Goal: Task Accomplishment & Management: Manage account settings

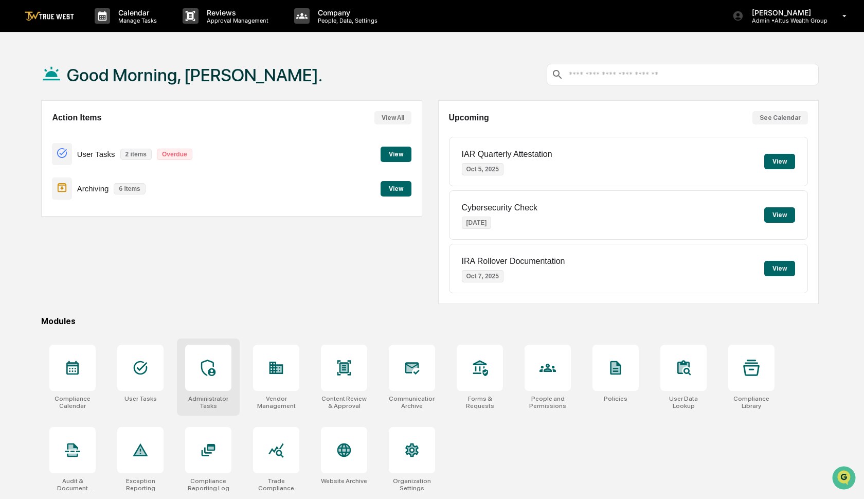
click at [214, 376] on icon at bounding box center [208, 368] width 14 height 16
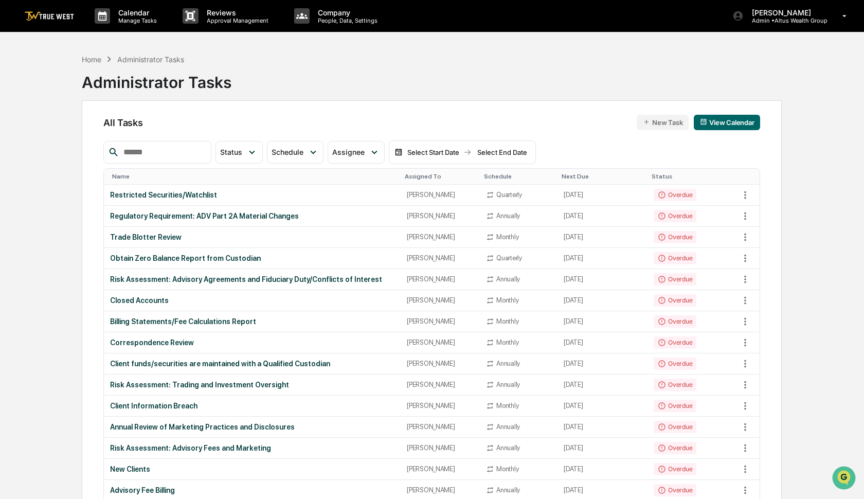
click at [155, 160] on div at bounding box center [157, 152] width 108 height 23
click at [149, 149] on input "text" at bounding box center [162, 152] width 87 height 13
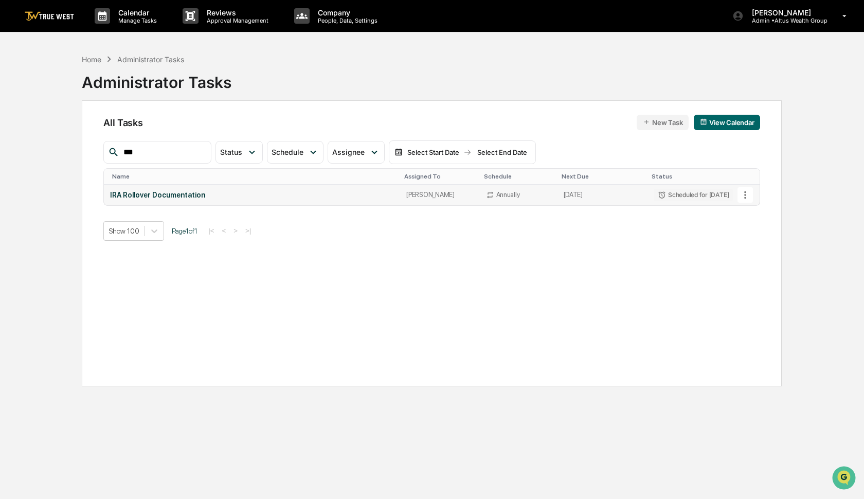
type input "***"
click at [748, 194] on icon at bounding box center [745, 194] width 11 height 11
click at [765, 251] on li "Delete Task" at bounding box center [780, 250] width 82 height 19
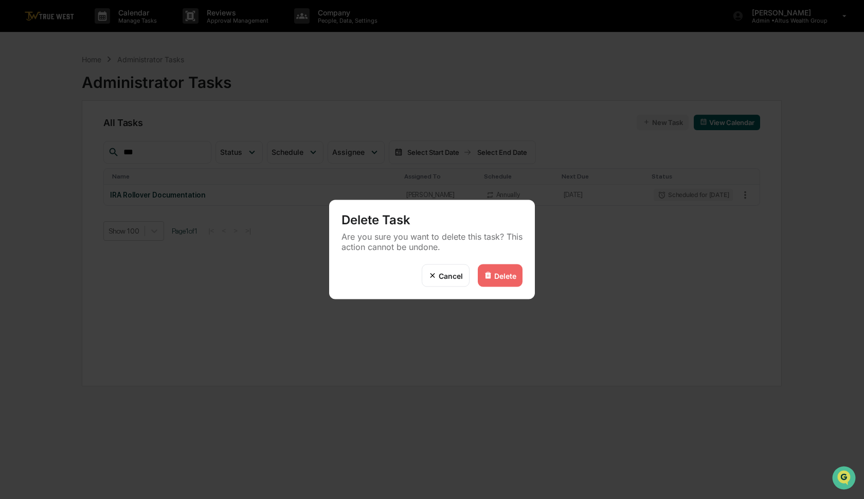
click at [497, 282] on div "Delete" at bounding box center [500, 275] width 45 height 23
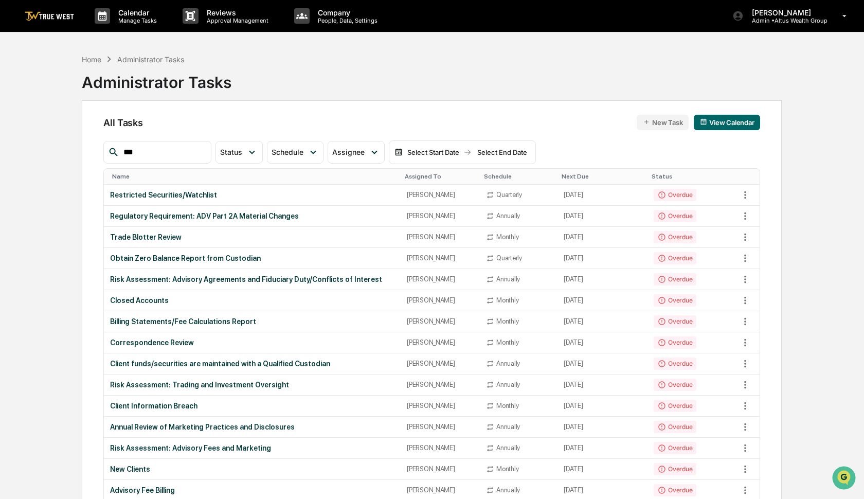
click at [789, 21] on p "Admin • Altus Wealth Group" at bounding box center [786, 20] width 84 height 7
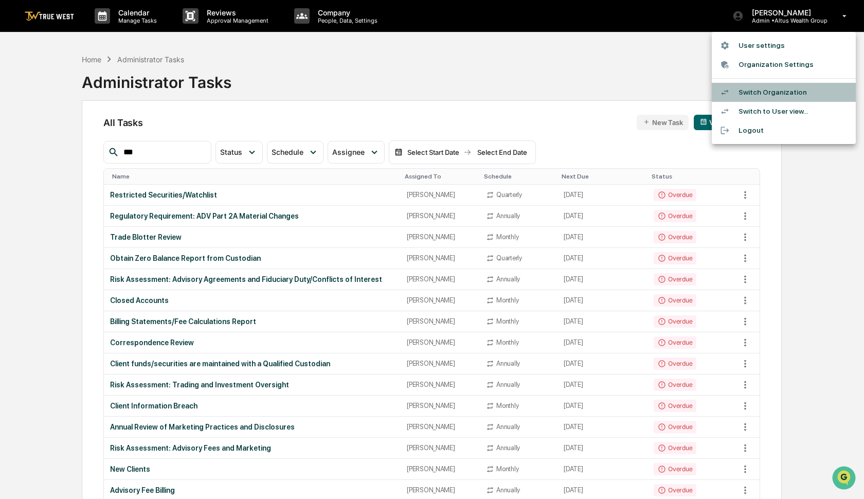
click at [770, 91] on li "Switch Organization" at bounding box center [784, 92] width 144 height 19
